Goal: Use online tool/utility: Utilize a website feature to perform a specific function

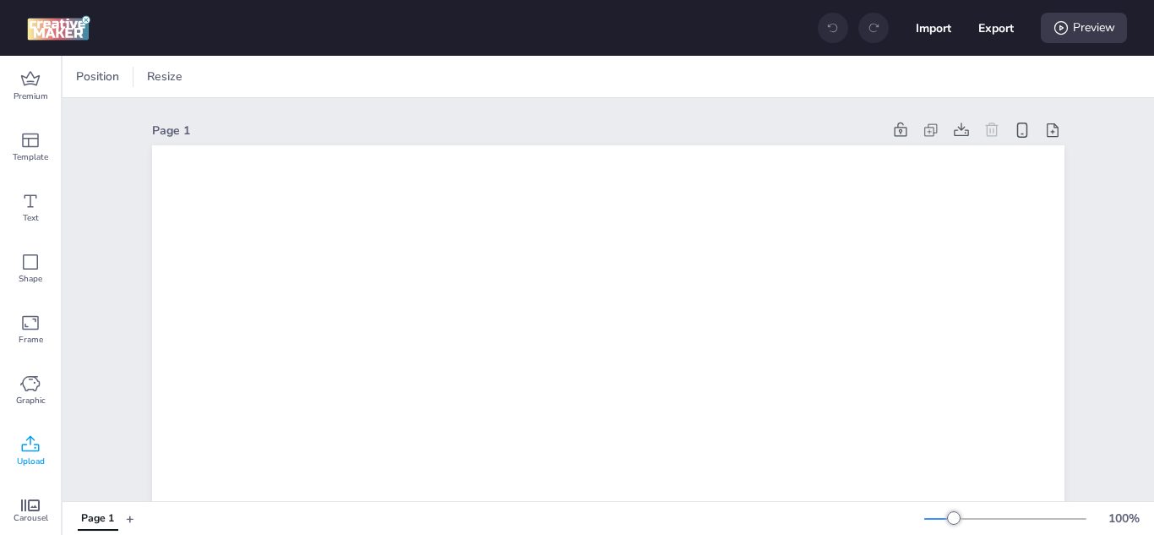
click at [29, 438] on icon at bounding box center [31, 443] width 18 height 16
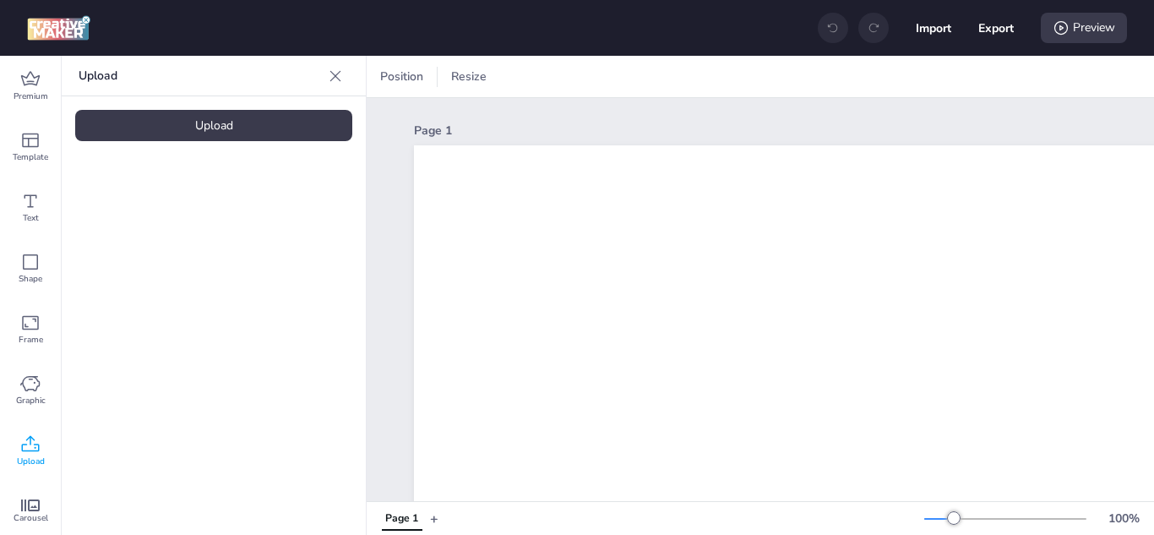
click at [281, 117] on div "Upload" at bounding box center [213, 125] width 277 height 31
click at [39, 452] on icon at bounding box center [30, 444] width 20 height 20
click at [34, 448] on icon at bounding box center [30, 444] width 20 height 20
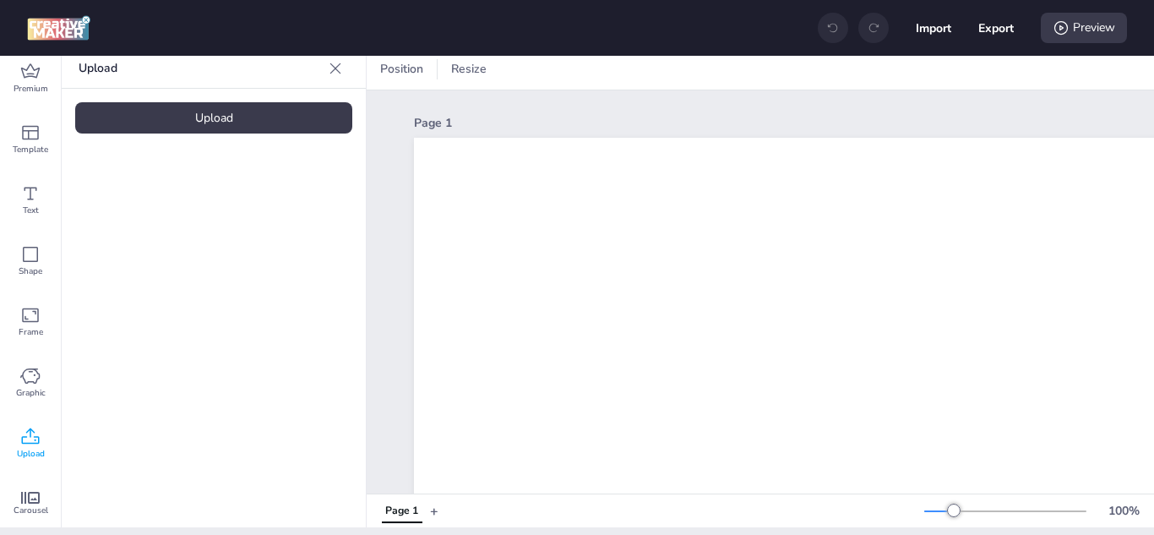
click at [28, 439] on icon at bounding box center [30, 437] width 20 height 20
click at [280, 106] on div "Upload" at bounding box center [213, 117] width 277 height 31
click at [41, 74] on div "Premium" at bounding box center [30, 78] width 61 height 61
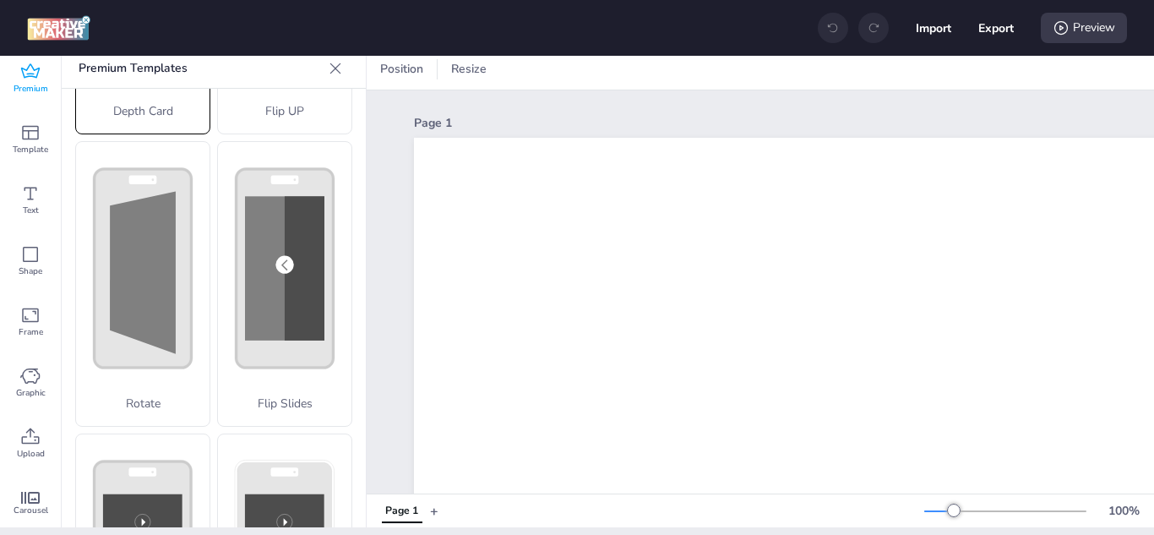
scroll to position [422, 0]
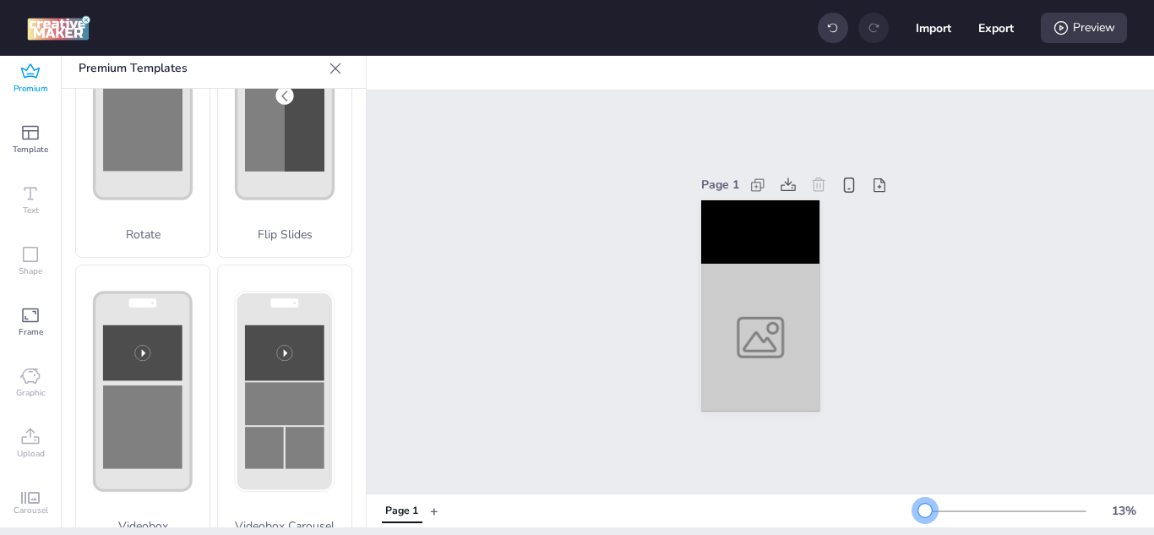
drag, startPoint x: 940, startPoint y: 509, endPoint x: 912, endPoint y: 509, distance: 27.9
click at [918, 505] on div at bounding box center [925, 511] width 14 height 14
click at [750, 339] on div at bounding box center [760, 338] width 118 height 148
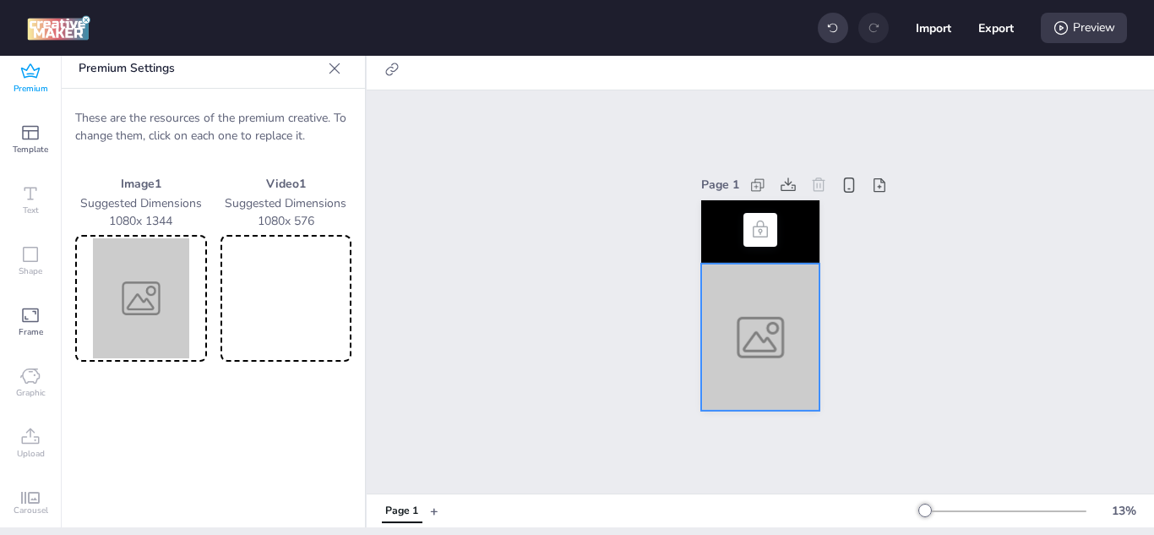
click at [151, 300] on img at bounding box center [141, 298] width 125 height 120
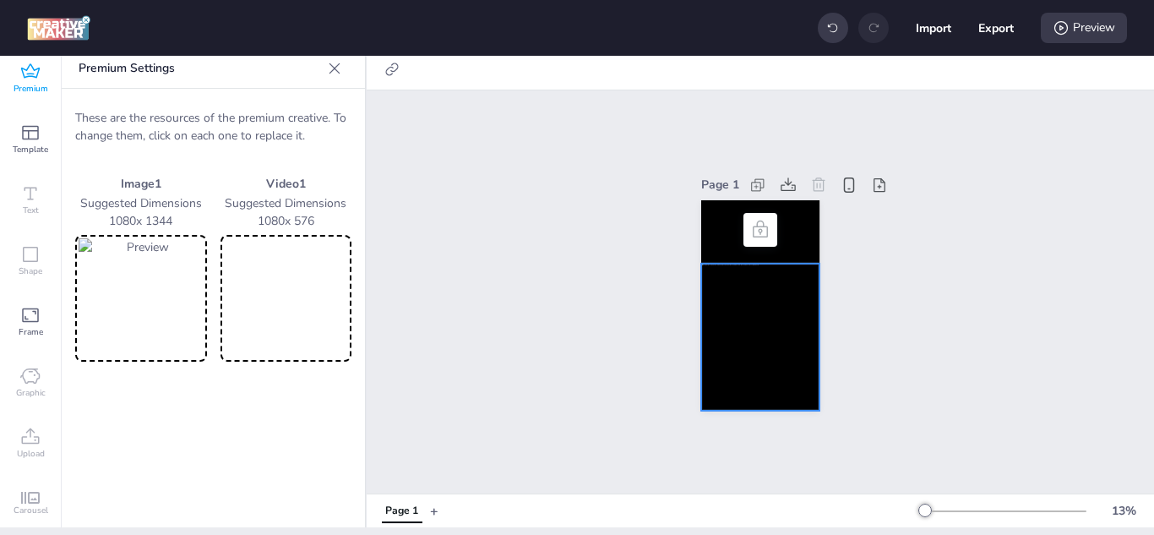
click at [275, 289] on video at bounding box center [286, 298] width 125 height 120
click at [704, 236] on video at bounding box center [760, 231] width 118 height 63
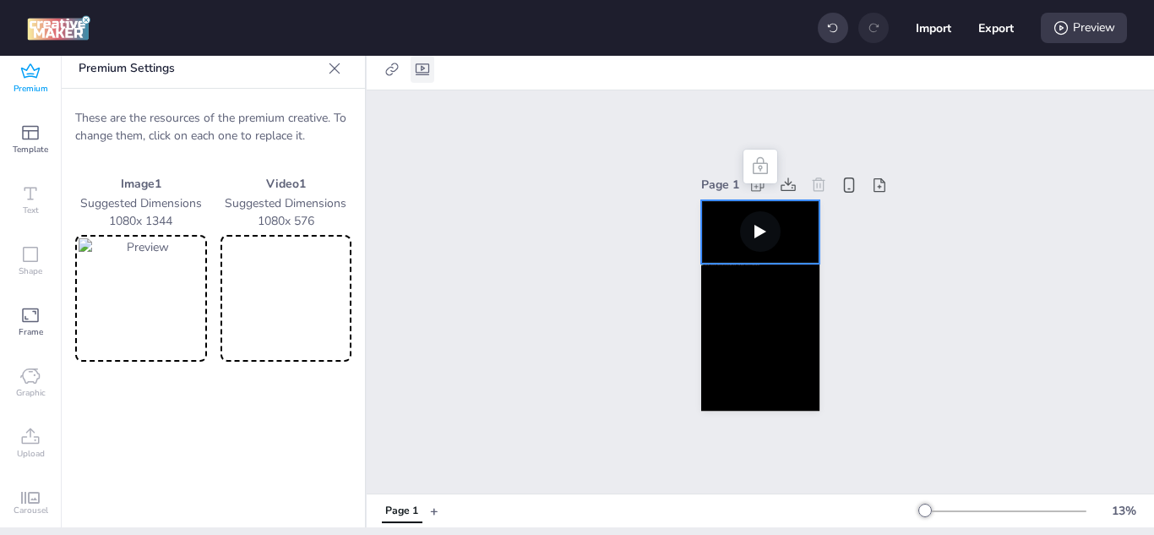
click at [421, 68] on icon at bounding box center [422, 69] width 17 height 17
select select "contain"
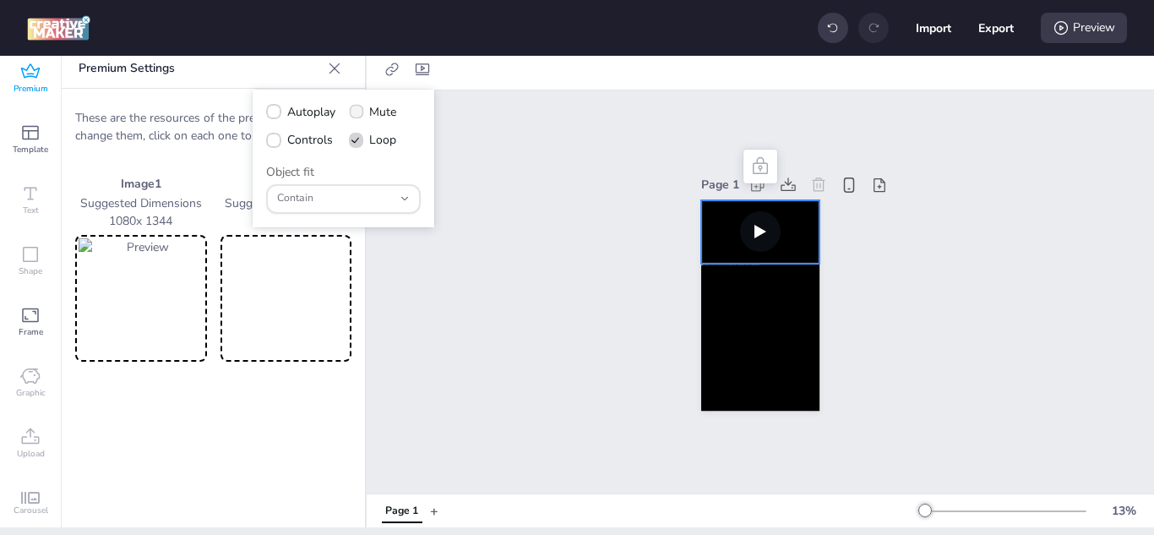
click at [357, 109] on icon at bounding box center [356, 111] width 11 height 8
click at [357, 113] on input "Mute" at bounding box center [353, 118] width 11 height 11
checkbox input "true"
click at [278, 110] on icon at bounding box center [273, 111] width 11 height 8
click at [276, 113] on input "Autoplay" at bounding box center [270, 118] width 11 height 11
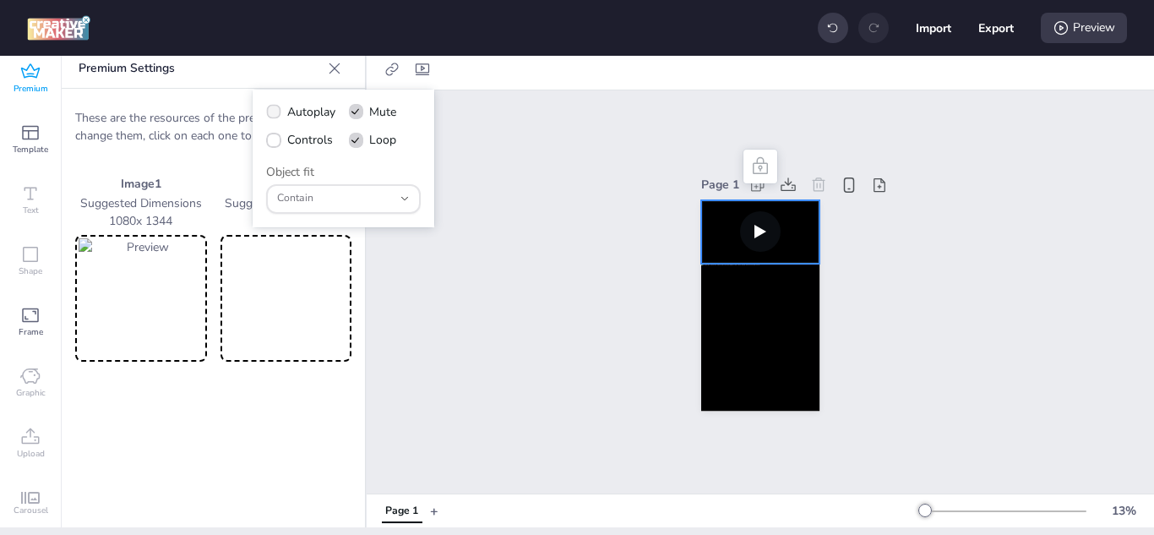
checkbox input "true"
click at [269, 144] on icon at bounding box center [273, 140] width 11 height 8
click at [269, 144] on input "Controls" at bounding box center [270, 146] width 11 height 11
checkbox input "true"
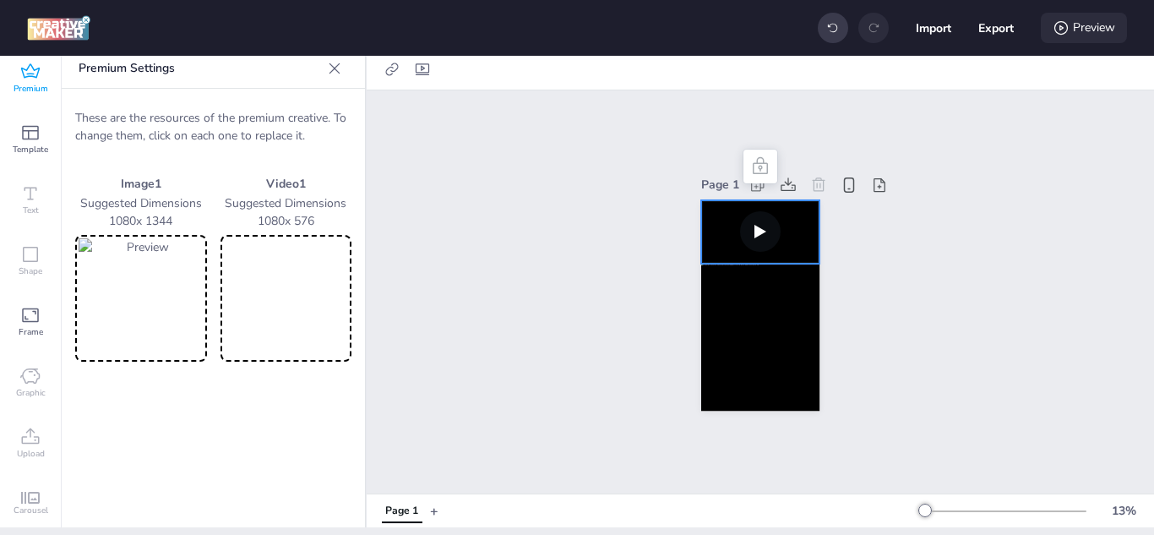
click at [1068, 30] on icon at bounding box center [1061, 27] width 17 height 17
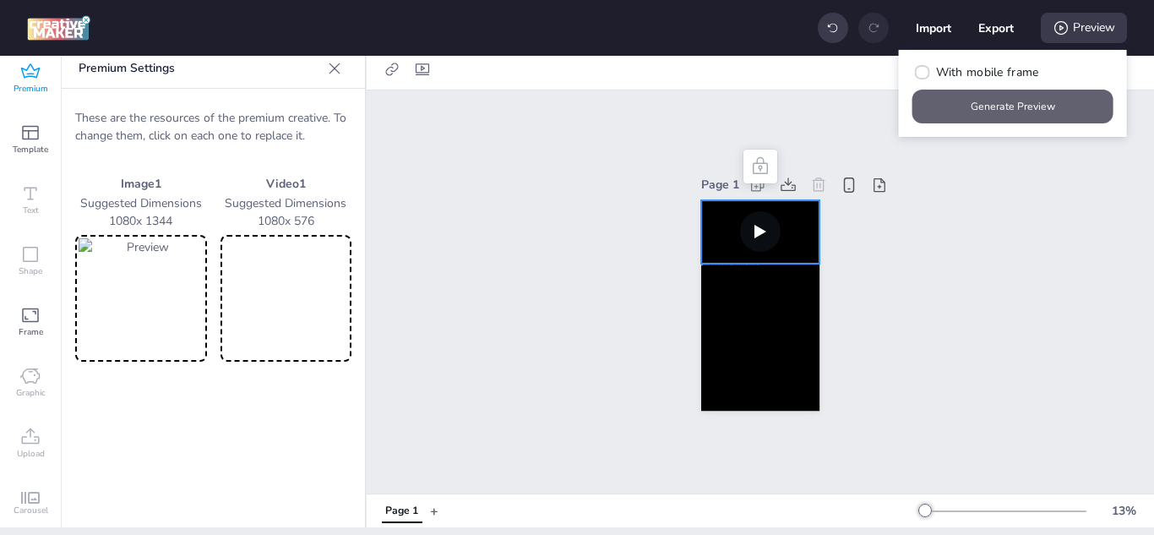
click at [999, 116] on button "Generate Preview" at bounding box center [1012, 107] width 201 height 34
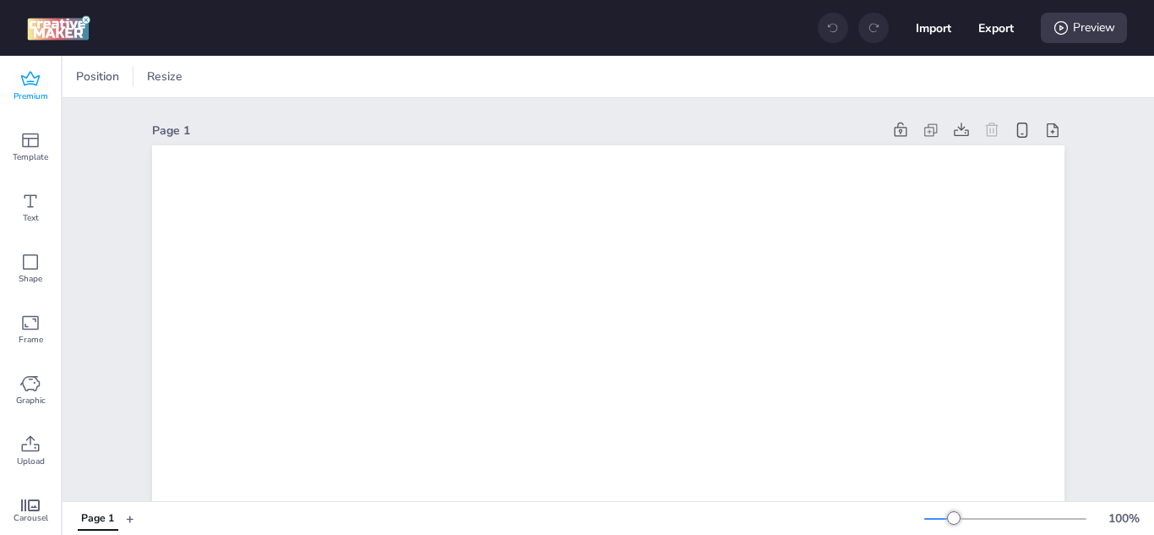
click at [30, 84] on icon at bounding box center [30, 78] width 19 height 14
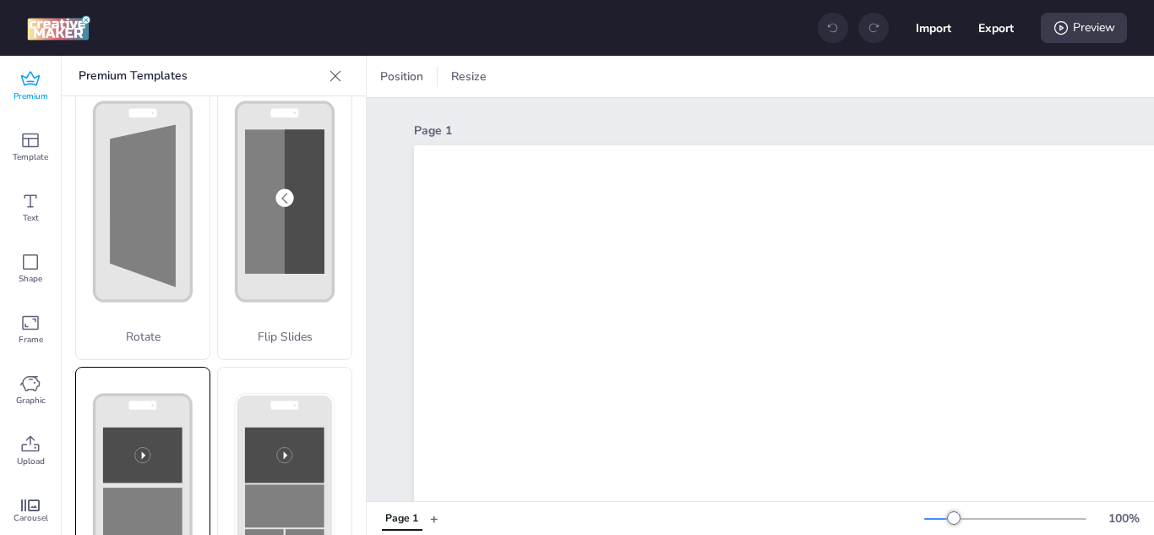
scroll to position [422, 0]
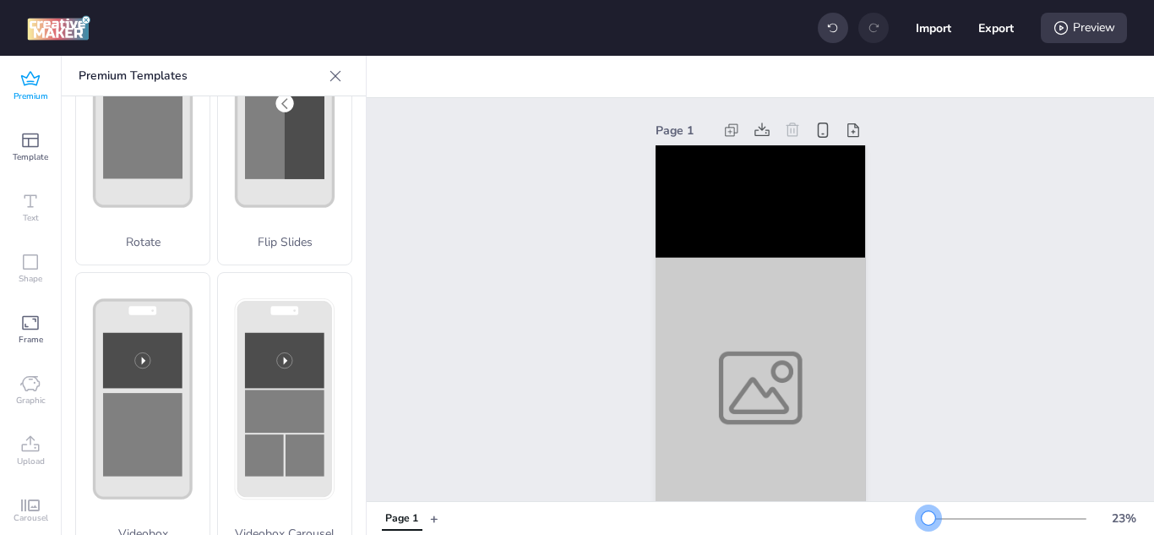
drag, startPoint x: 938, startPoint y: 517, endPoint x: 916, endPoint y: 517, distance: 22.0
click at [922, 517] on div at bounding box center [929, 518] width 14 height 14
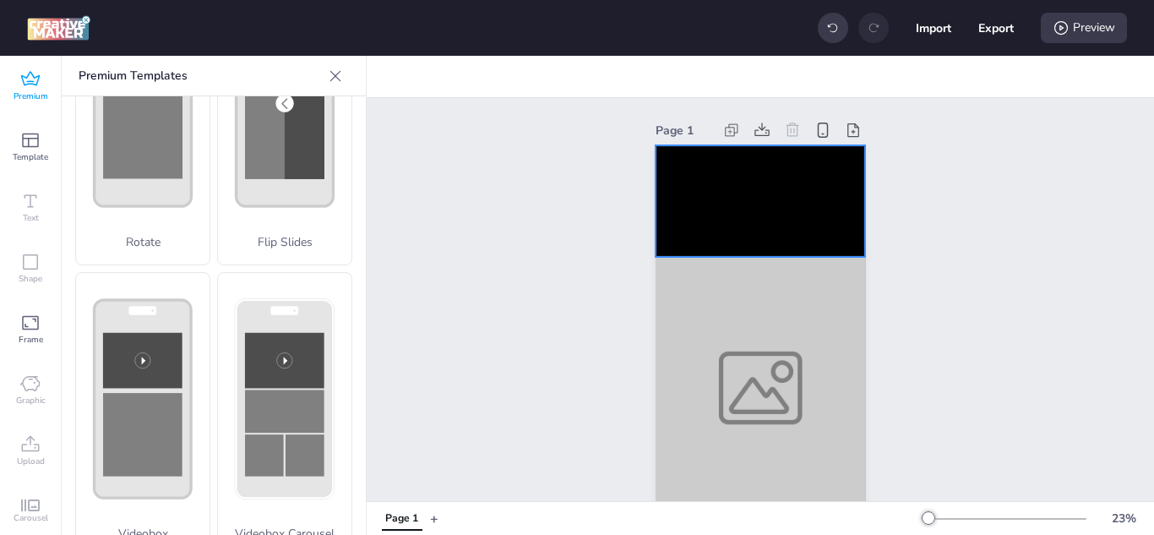
click at [690, 204] on video at bounding box center [761, 201] width 210 height 112
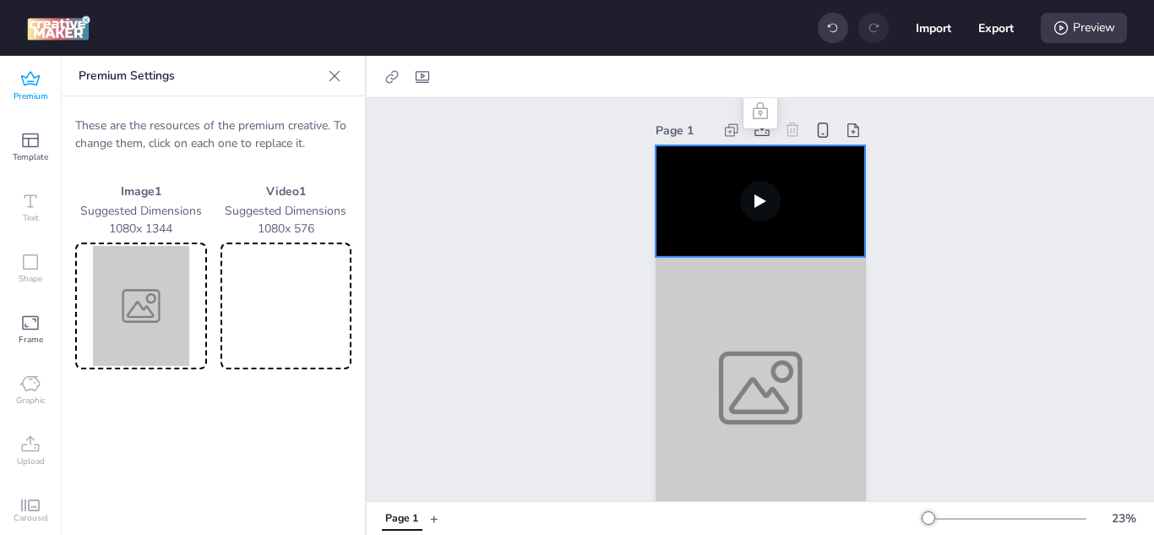
click at [150, 295] on img at bounding box center [141, 306] width 125 height 120
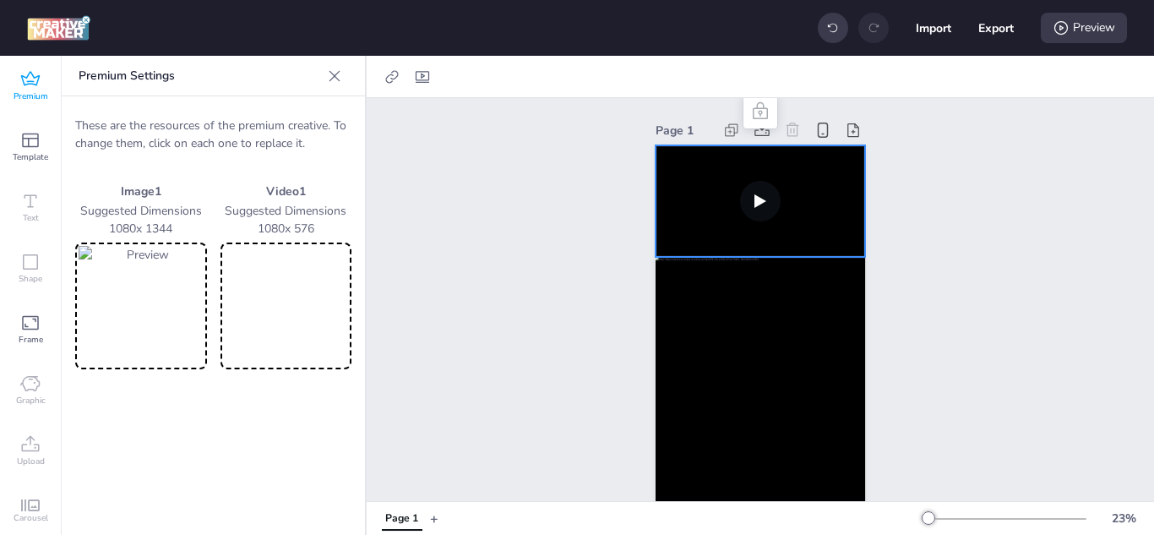
click at [275, 302] on video at bounding box center [286, 306] width 125 height 120
click at [1094, 22] on div "Preview" at bounding box center [1084, 28] width 86 height 30
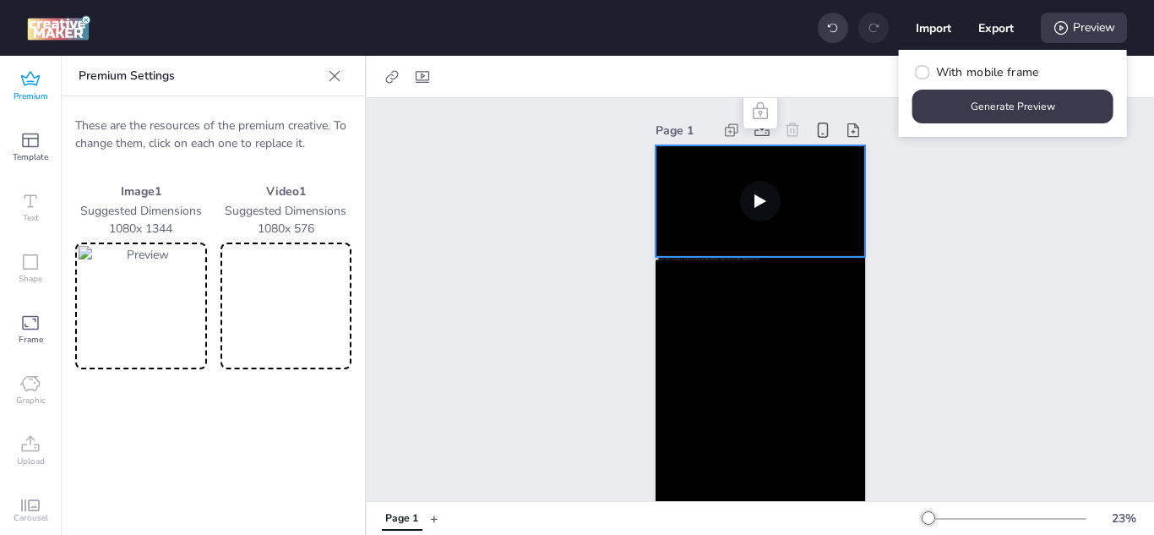
click at [1065, 201] on div "Page 1" at bounding box center [760, 318] width 787 height 441
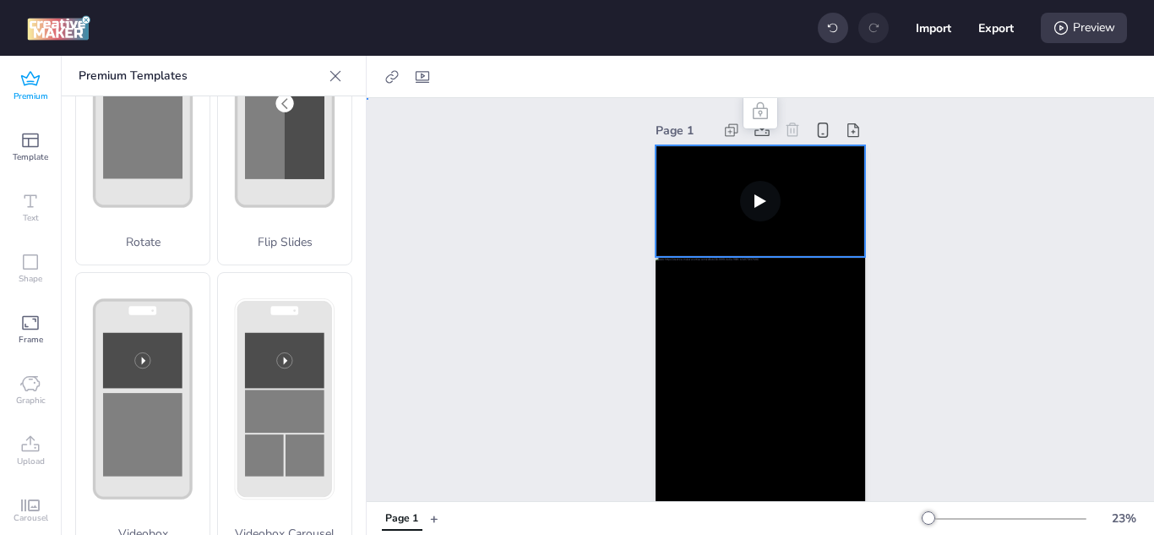
click at [694, 175] on video at bounding box center [761, 201] width 210 height 112
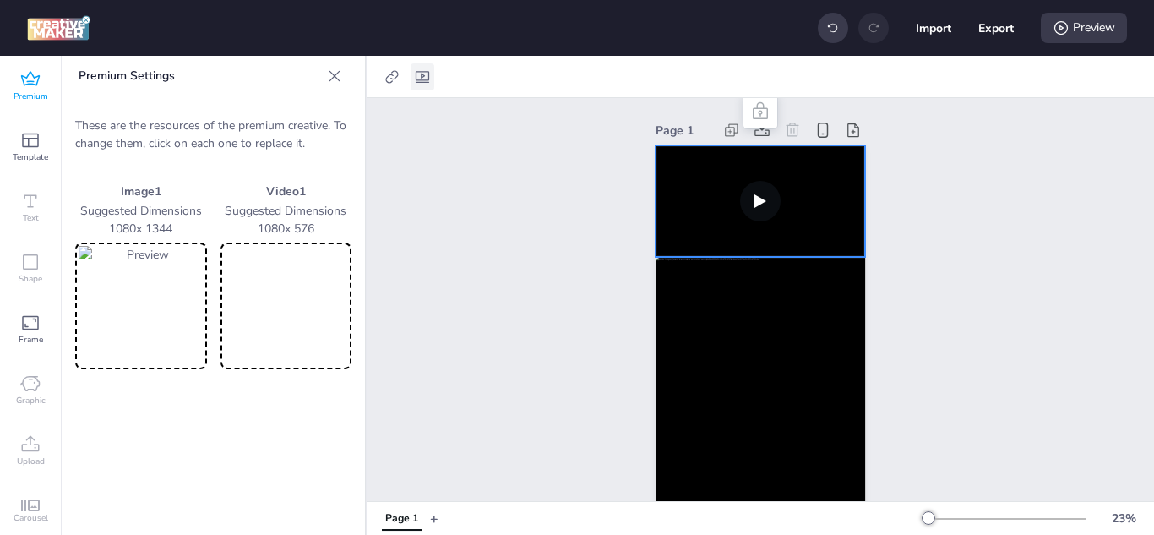
click at [419, 74] on icon at bounding box center [422, 76] width 17 height 17
select select "contain"
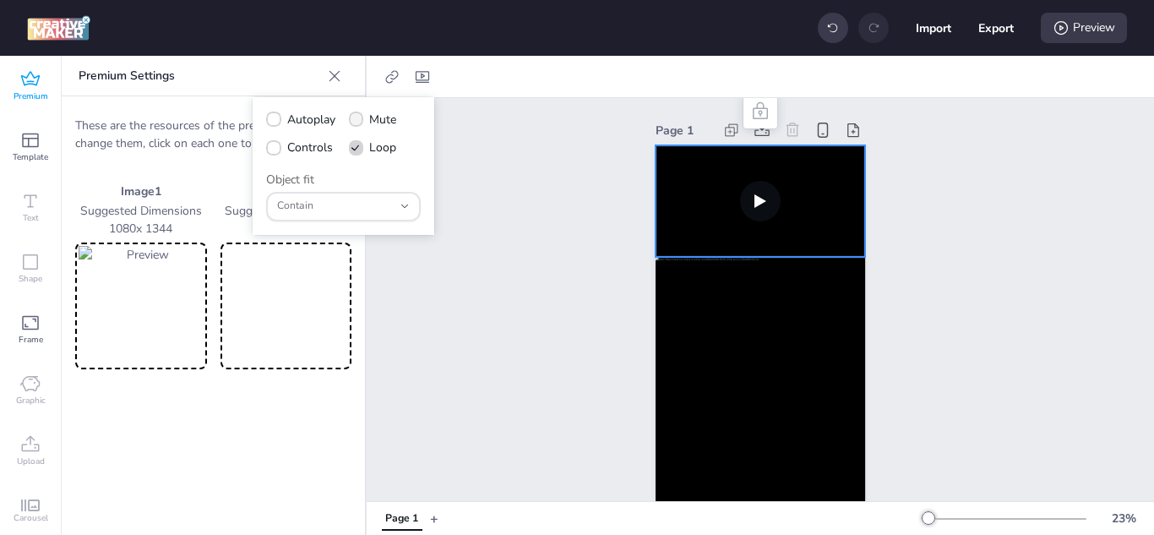
click at [362, 117] on icon at bounding box center [356, 119] width 12 height 9
click at [359, 121] on input "Mute" at bounding box center [353, 126] width 11 height 11
checkbox input "true"
click at [271, 118] on icon at bounding box center [274, 119] width 12 height 9
click at [271, 121] on input "Autoplay" at bounding box center [270, 126] width 11 height 11
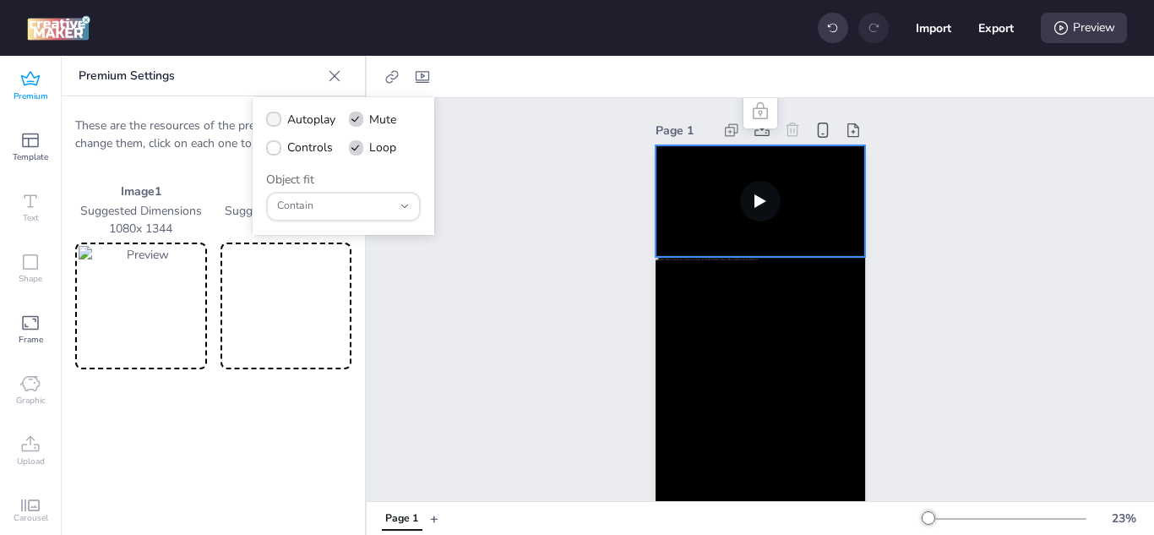
checkbox input "true"
click at [280, 153] on label "Controls" at bounding box center [299, 148] width 79 height 30
click at [276, 153] on input "Controls" at bounding box center [270, 154] width 11 height 11
checkbox input "true"
click at [412, 199] on button "Contain" at bounding box center [343, 207] width 155 height 30
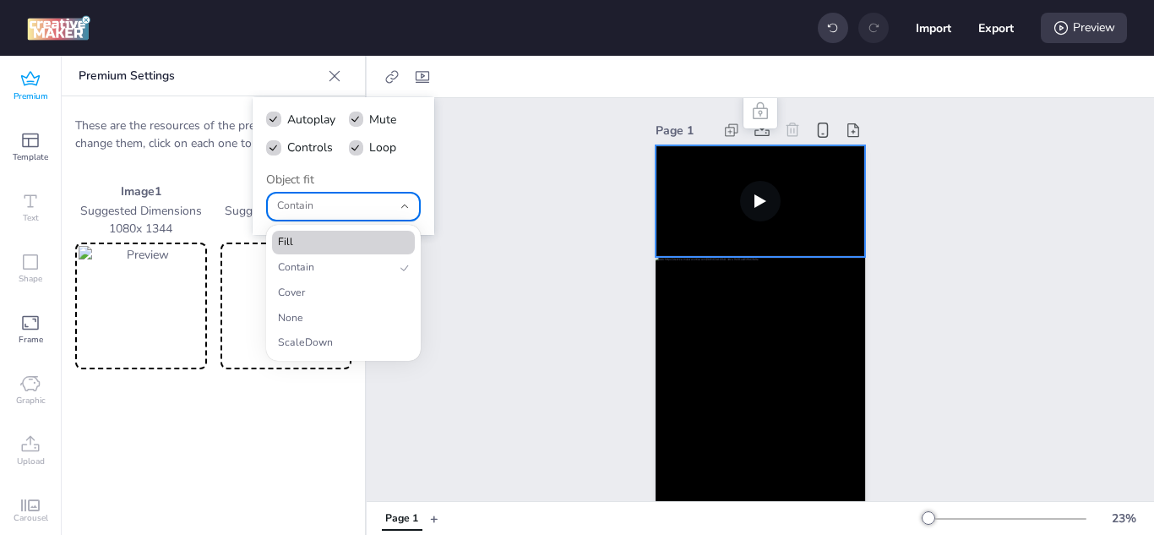
click at [369, 240] on span "Fill" at bounding box center [336, 242] width 117 height 15
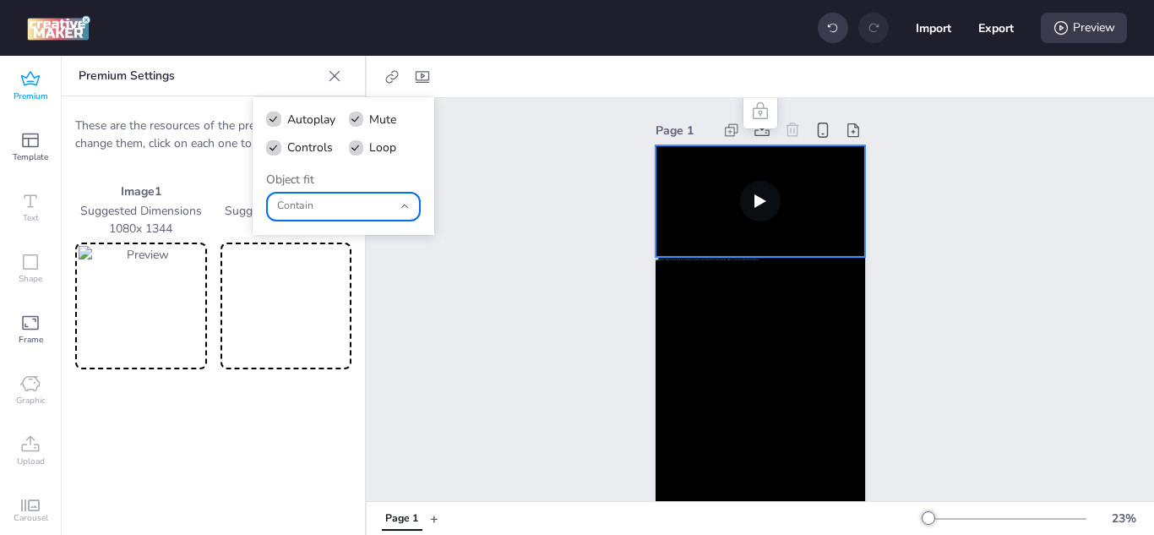
type input "fill"
select select "fill"
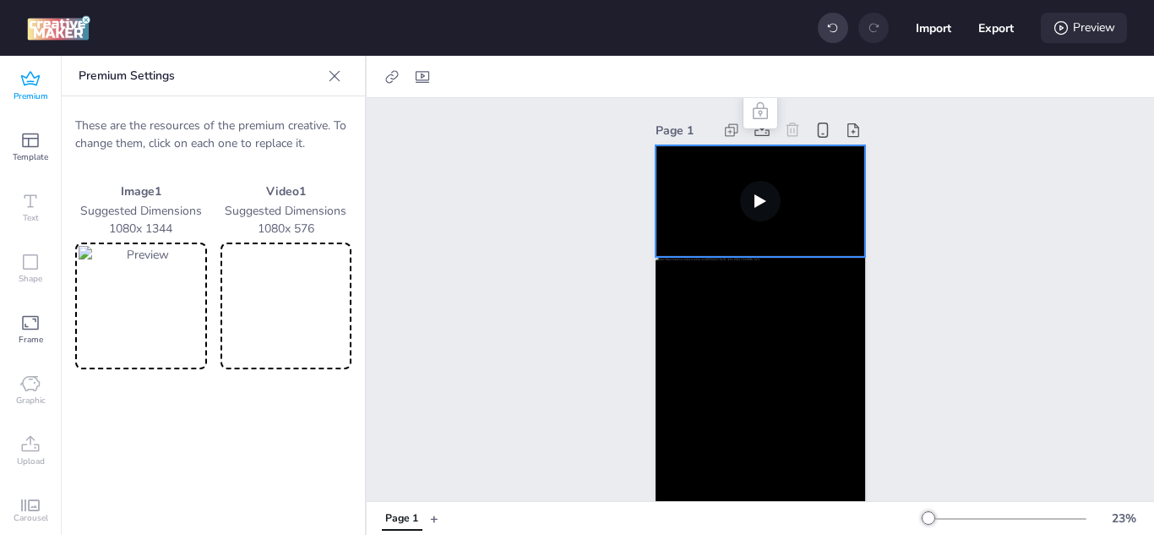
click at [1086, 25] on div "Preview" at bounding box center [1084, 28] width 86 height 30
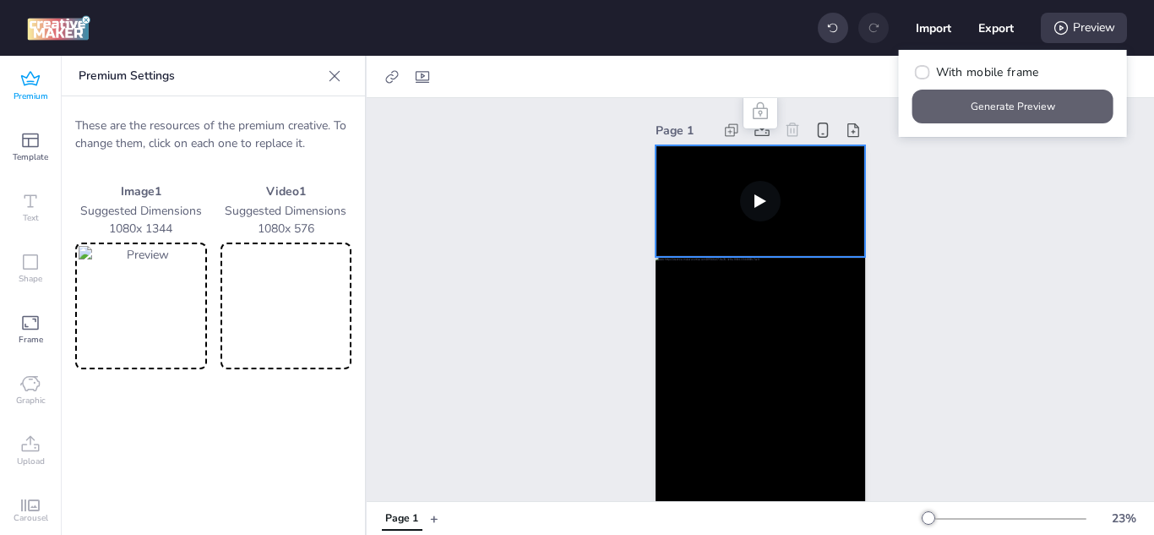
click at [994, 102] on button "Generate Preview" at bounding box center [1012, 107] width 201 height 34
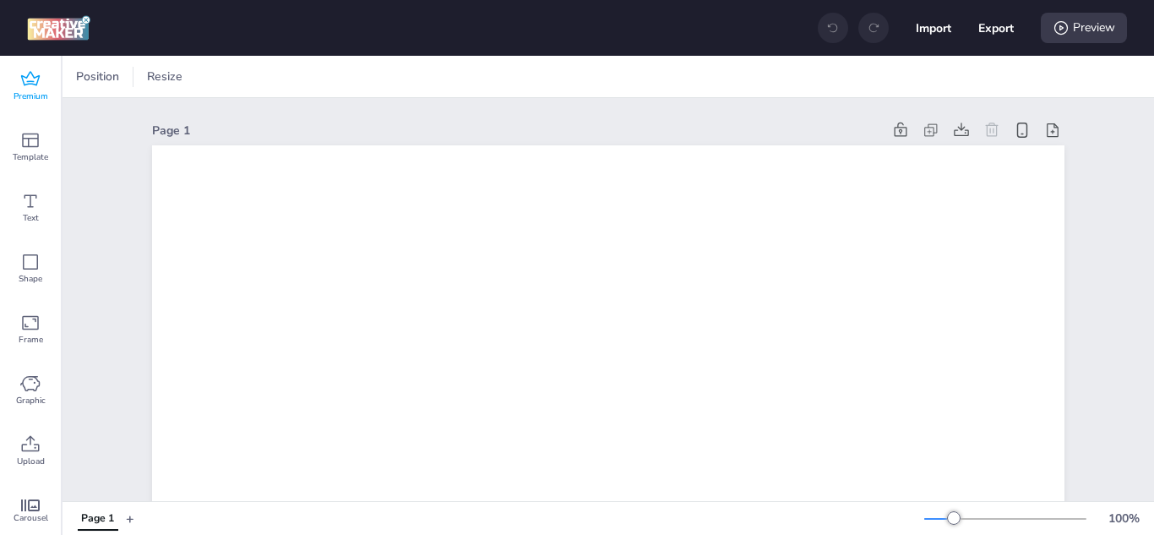
click at [25, 86] on icon at bounding box center [30, 79] width 20 height 20
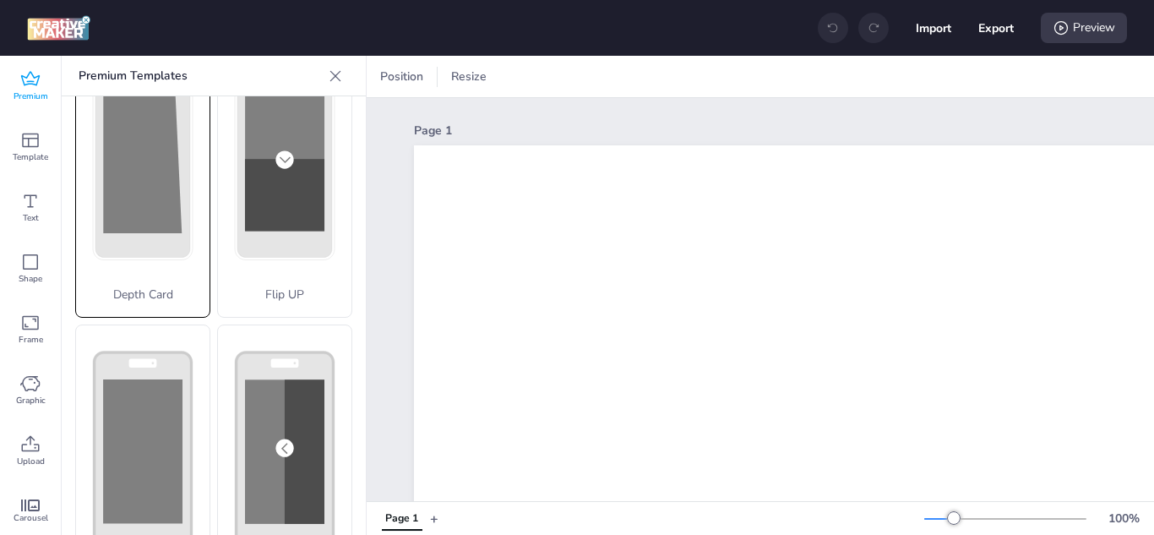
scroll to position [338, 0]
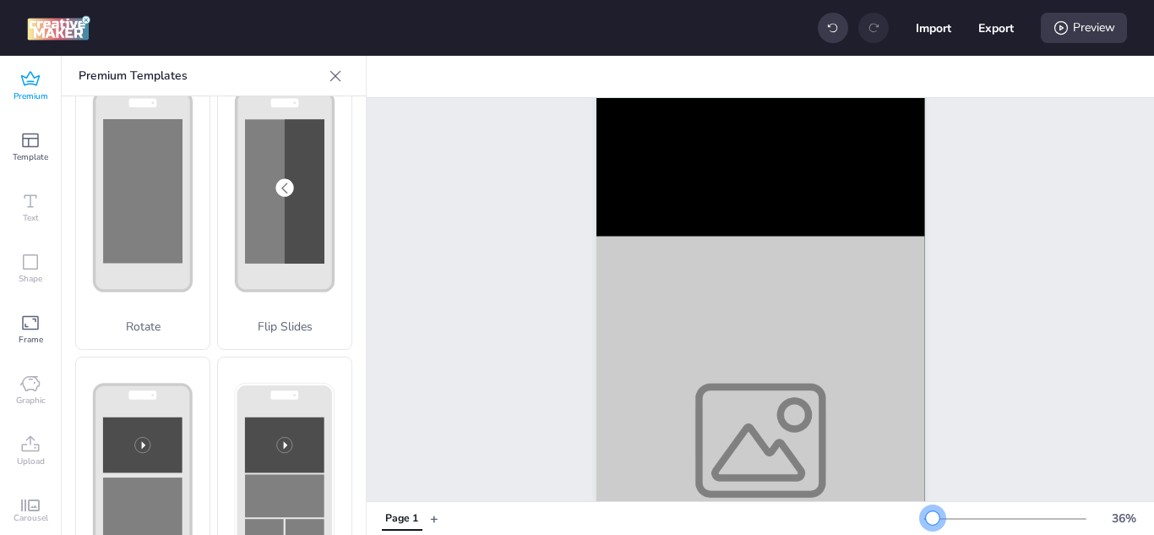
scroll to position [0, 0]
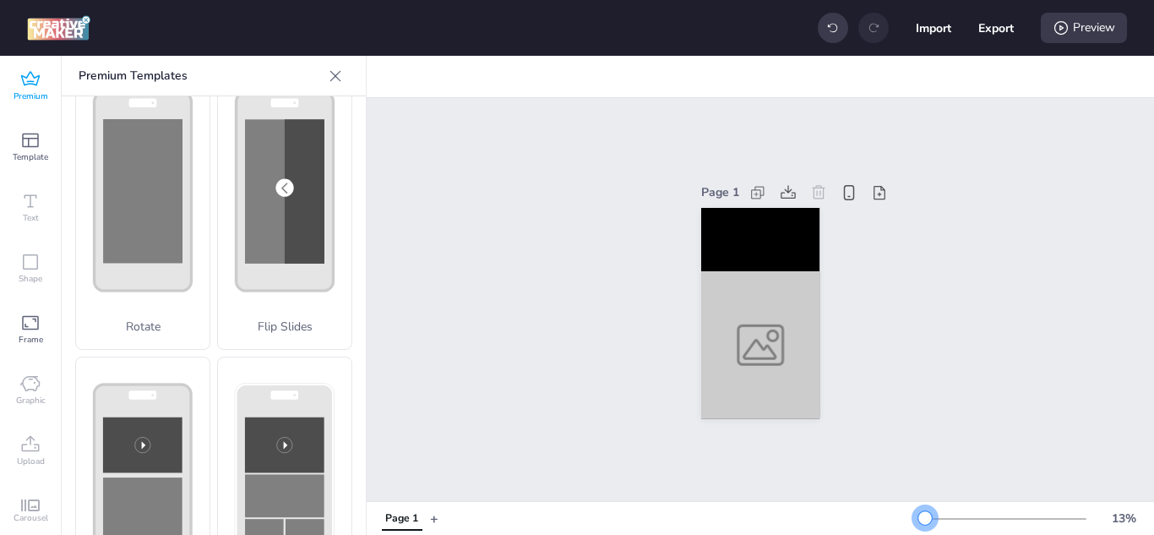
drag, startPoint x: 944, startPoint y: 517, endPoint x: 912, endPoint y: 519, distance: 31.3
click at [918, 519] on div at bounding box center [925, 518] width 14 height 14
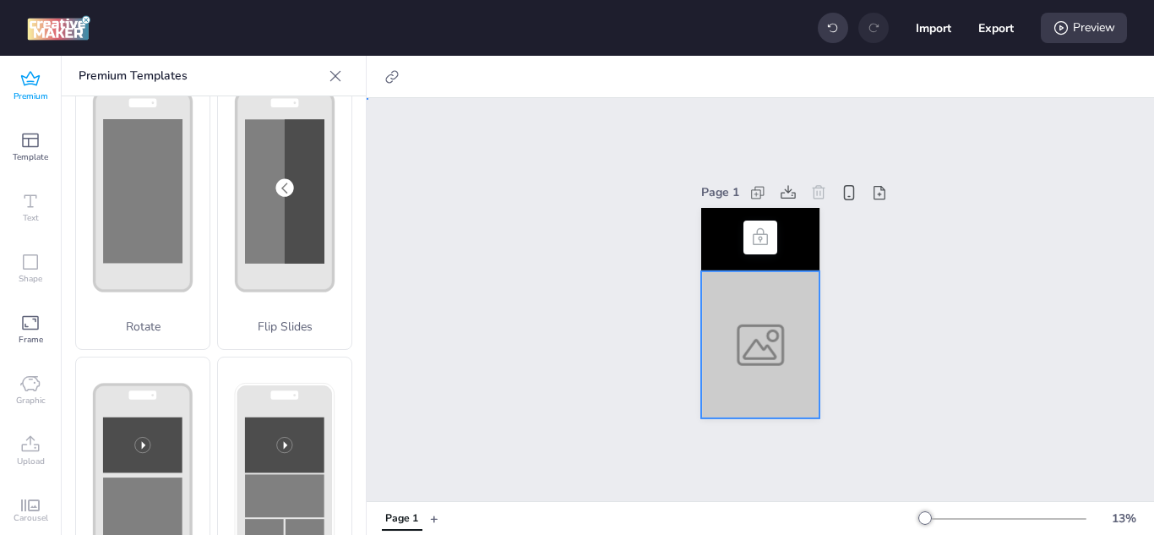
click at [763, 301] on div at bounding box center [760, 345] width 118 height 148
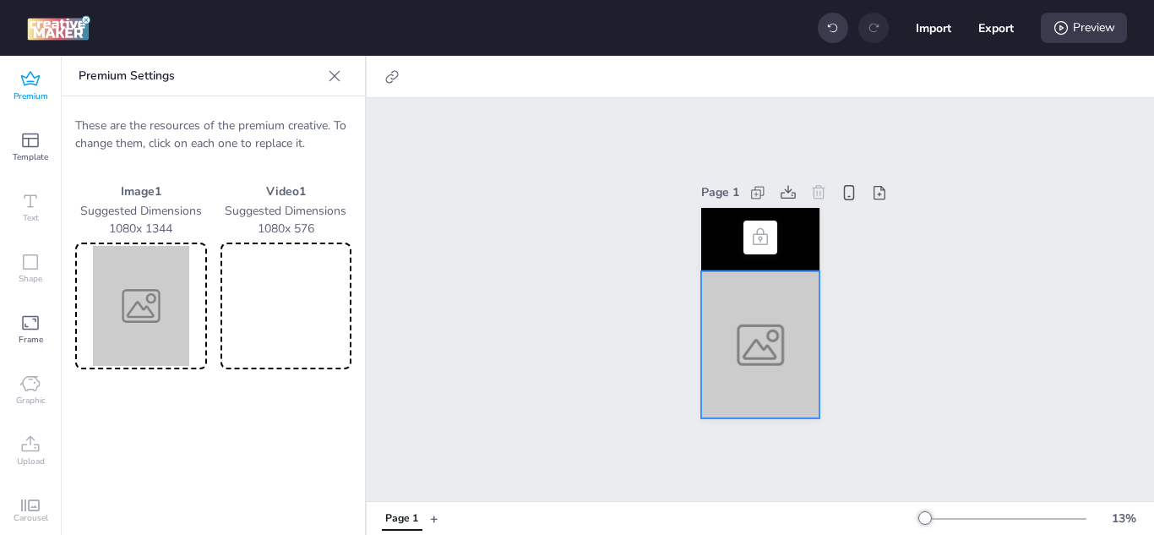
click at [177, 310] on img at bounding box center [141, 306] width 125 height 120
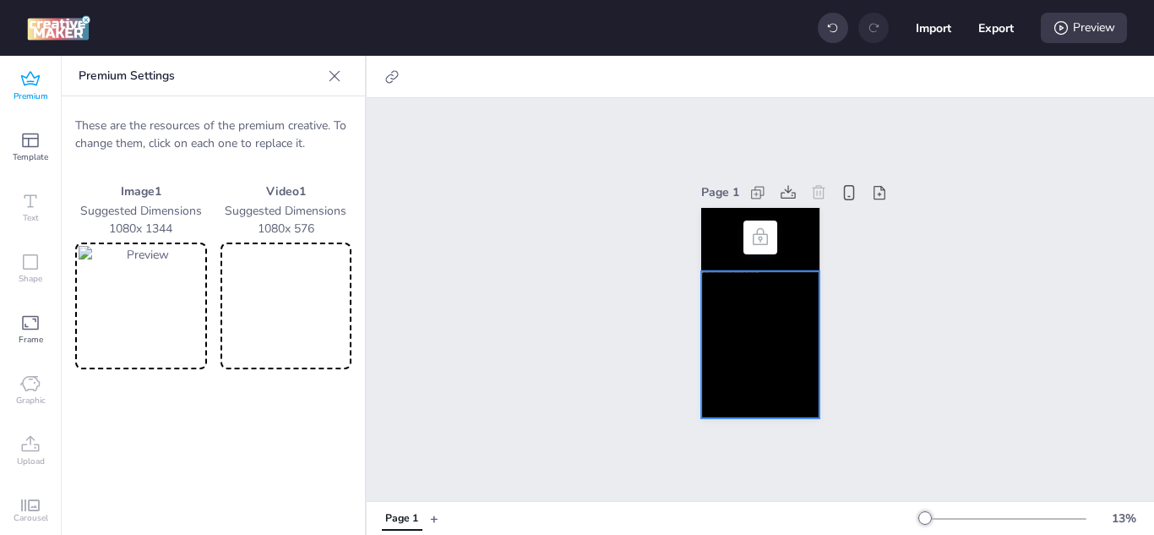
click at [753, 227] on icon at bounding box center [760, 235] width 15 height 17
click at [321, 287] on video at bounding box center [286, 306] width 125 height 120
click at [709, 230] on video at bounding box center [760, 239] width 118 height 63
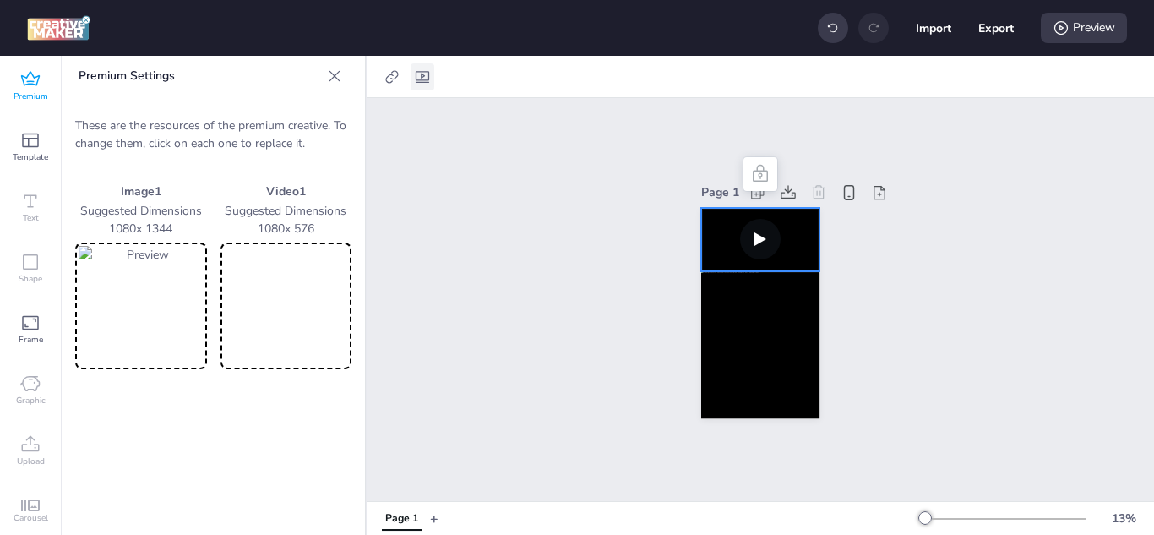
click at [423, 83] on icon at bounding box center [422, 76] width 17 height 17
select select "contain"
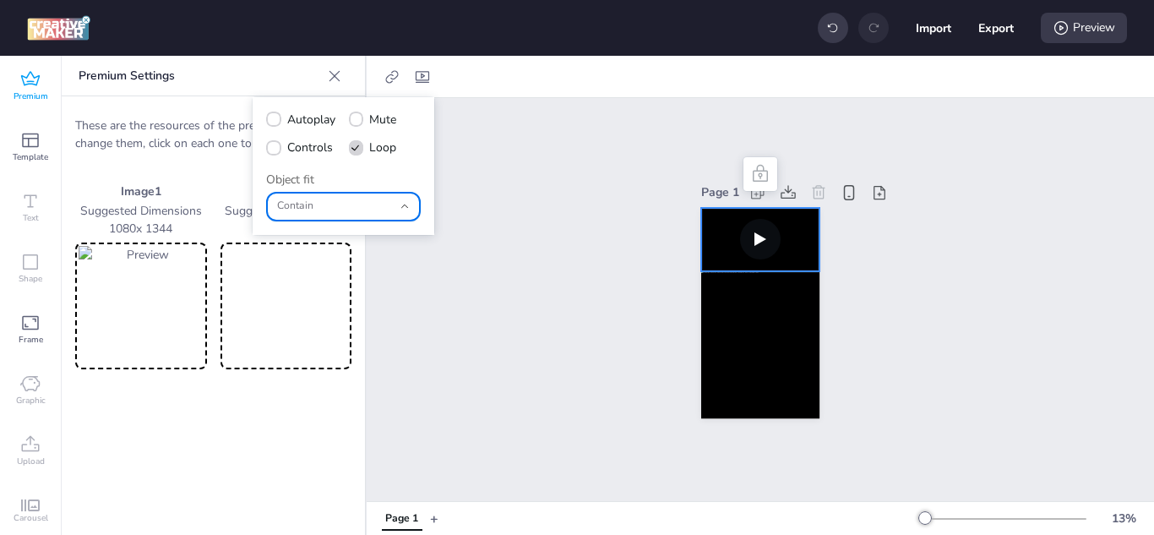
click at [404, 199] on button "Contain" at bounding box center [343, 207] width 155 height 30
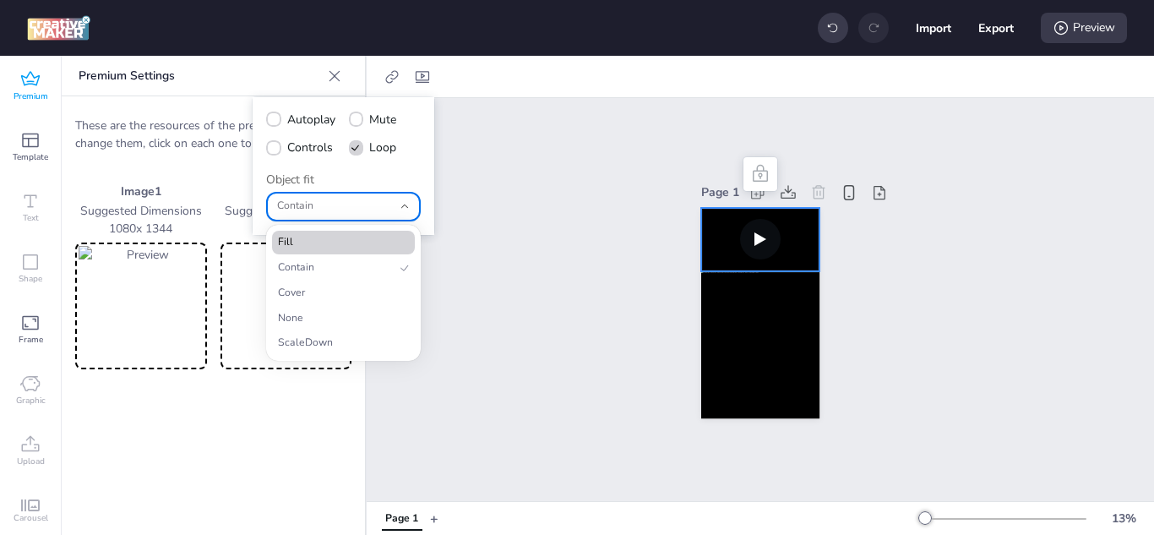
click at [373, 237] on span "Fill" at bounding box center [336, 242] width 117 height 15
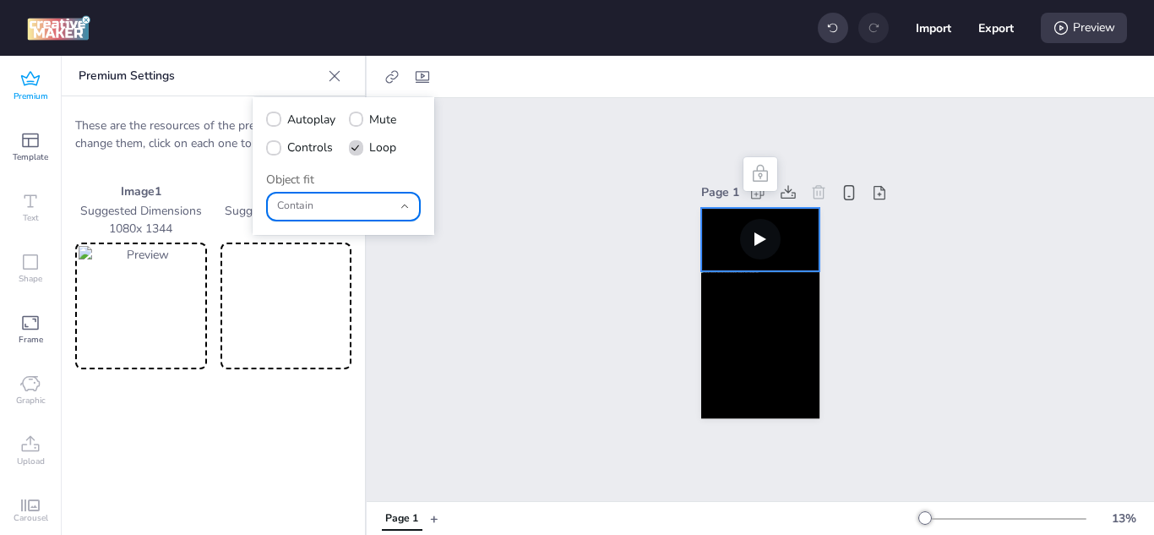
type input "fill"
select select "fill"
click at [277, 116] on icon at bounding box center [273, 119] width 11 height 8
click at [276, 121] on input "Autoplay" at bounding box center [270, 126] width 11 height 11
checkbox input "true"
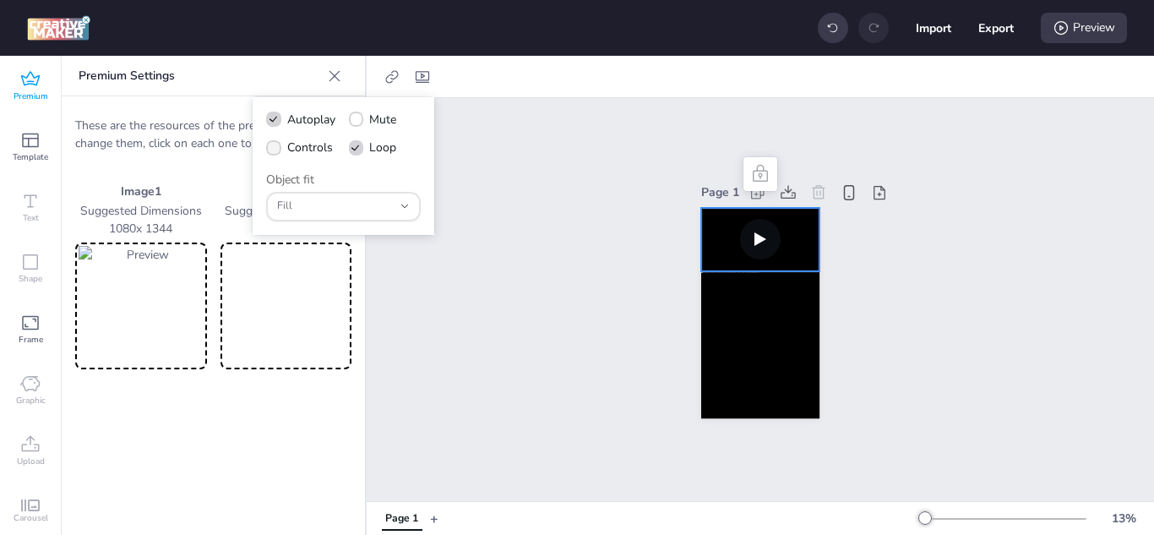
click at [272, 144] on icon at bounding box center [274, 148] width 12 height 9
click at [272, 149] on input "Controls" at bounding box center [270, 154] width 11 height 11
checkbox input "true"
click at [354, 117] on icon at bounding box center [356, 119] width 11 height 8
click at [354, 121] on input "Mute" at bounding box center [353, 126] width 11 height 11
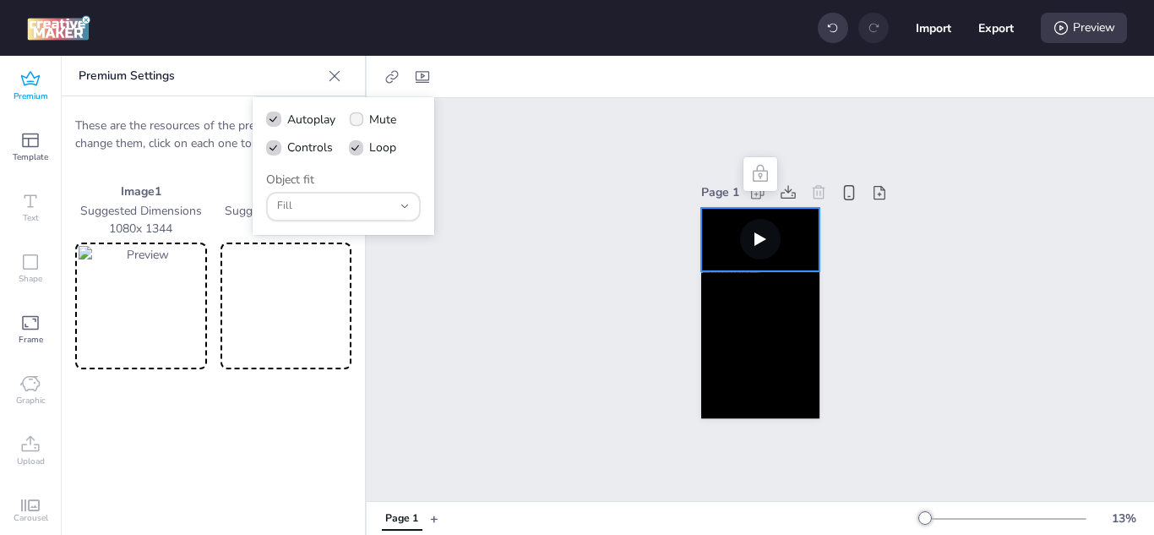
checkbox input "true"
click at [1096, 26] on div "Preview" at bounding box center [1084, 28] width 86 height 30
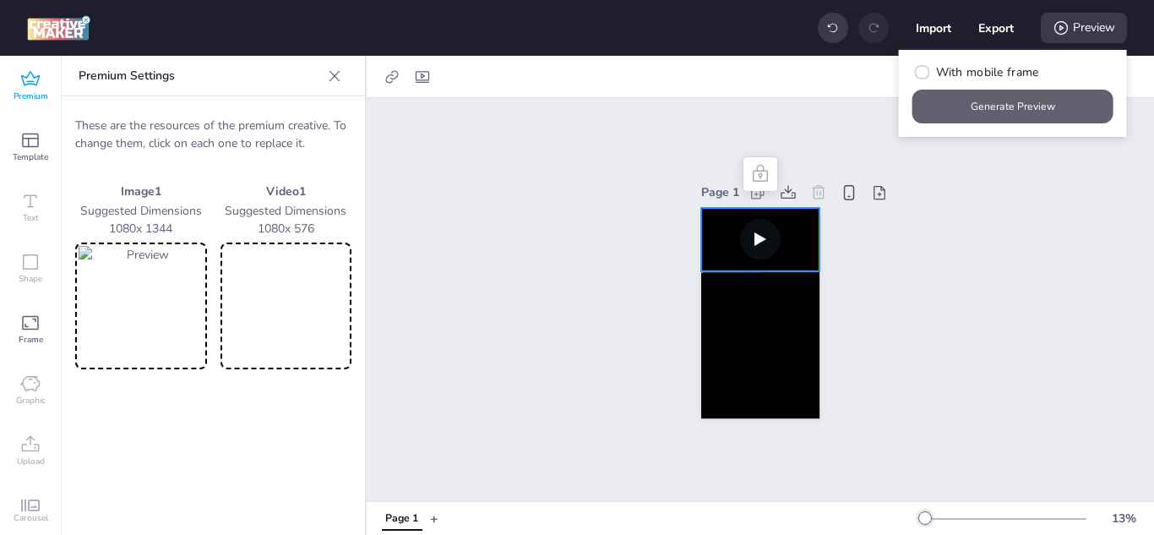
click at [1051, 95] on button "Generate Preview" at bounding box center [1012, 107] width 201 height 34
